Goal: Transaction & Acquisition: Purchase product/service

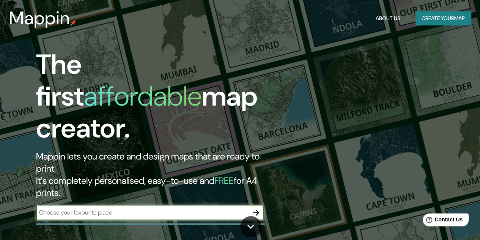
scroll to position [17, 0]
click at [164, 208] on input "text" at bounding box center [142, 212] width 212 height 9
type input "[GEOGRAPHIC_DATA]"
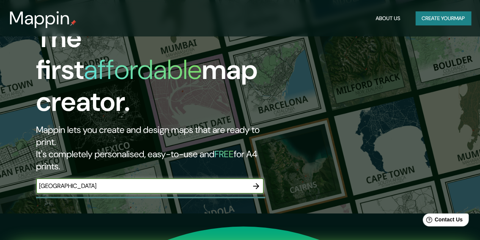
scroll to position [76, 0]
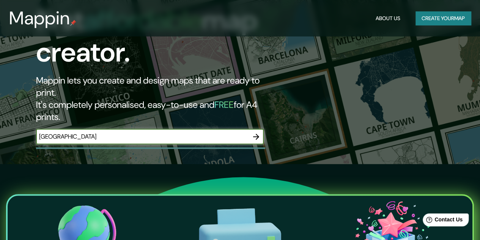
click at [258, 132] on icon "button" at bounding box center [256, 136] width 9 height 9
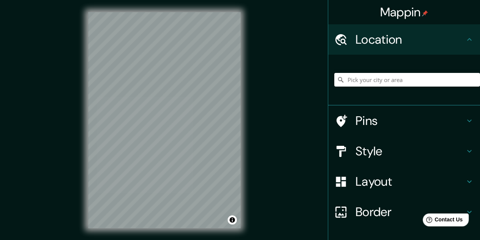
click at [414, 48] on div "Location" at bounding box center [404, 39] width 152 height 30
click at [396, 123] on h4 "Pins" at bounding box center [409, 120] width 109 height 15
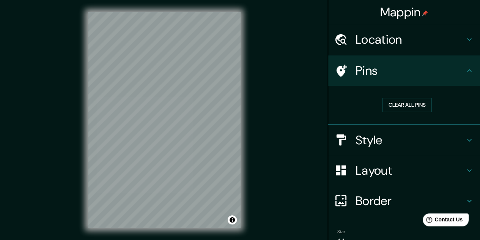
click at [380, 75] on h4 "Pins" at bounding box center [409, 70] width 109 height 15
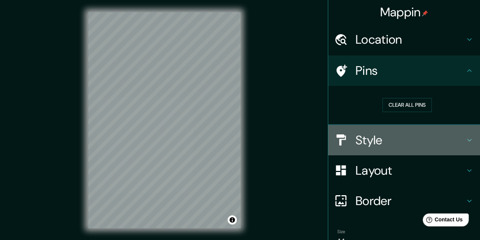
click at [386, 138] on h4 "Style" at bounding box center [409, 139] width 109 height 15
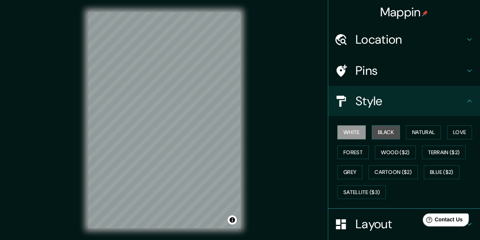
click at [372, 134] on button "Black" at bounding box center [386, 132] width 28 height 14
click at [344, 132] on button "White" at bounding box center [351, 132] width 28 height 14
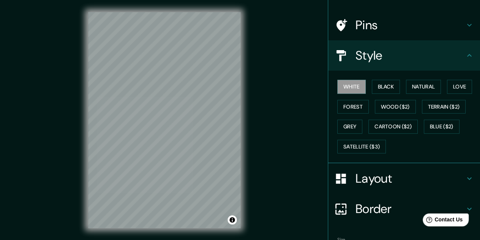
scroll to position [92, 0]
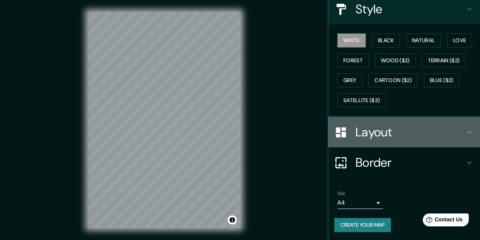
click at [427, 132] on h4 "Layout" at bounding box center [409, 131] width 109 height 15
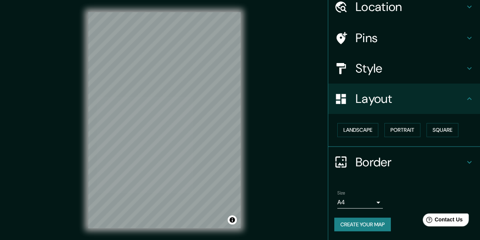
scroll to position [33, 0]
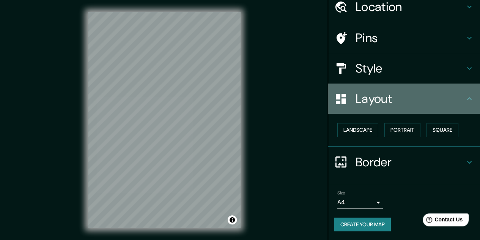
click at [439, 110] on div "Layout" at bounding box center [404, 98] width 152 height 30
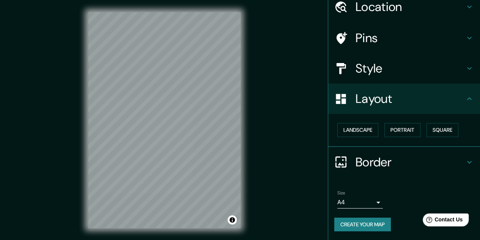
scroll to position [0, 0]
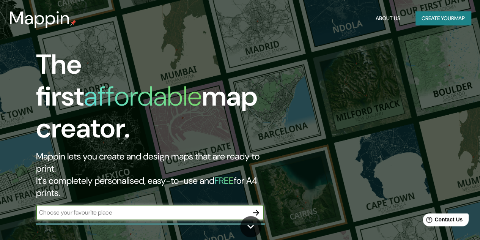
click at [111, 208] on input "text" at bounding box center [142, 212] width 212 height 9
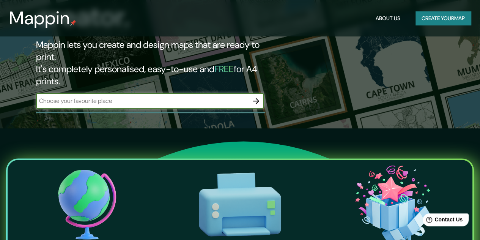
scroll to position [38, 0]
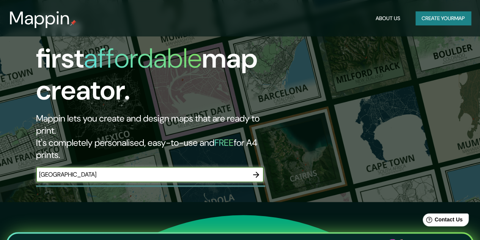
type input "[GEOGRAPHIC_DATA]"
click at [256, 170] on icon "button" at bounding box center [256, 174] width 9 height 9
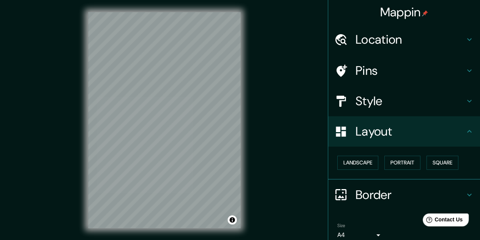
click at [422, 48] on div "Location" at bounding box center [404, 39] width 152 height 30
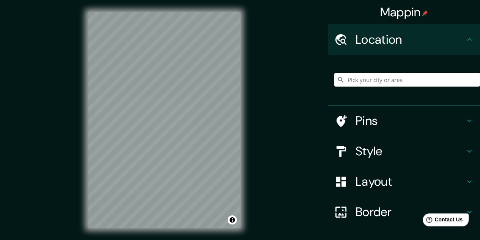
click at [402, 80] on input "Pick your city or area" at bounding box center [407, 80] width 146 height 14
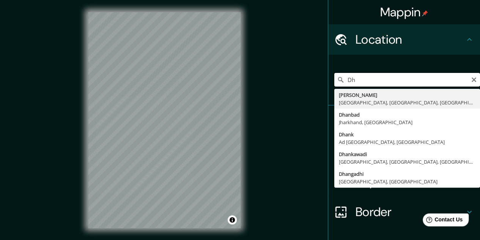
type input "D"
type input "1"
type input "Dhanmondi Thana, [GEOGRAPHIC_DATA], [GEOGRAPHIC_DATA], [GEOGRAPHIC_DATA], [GEOG…"
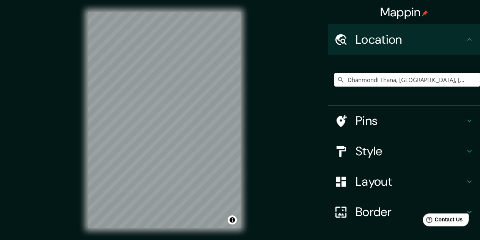
click at [391, 117] on h4 "Pins" at bounding box center [409, 120] width 109 height 15
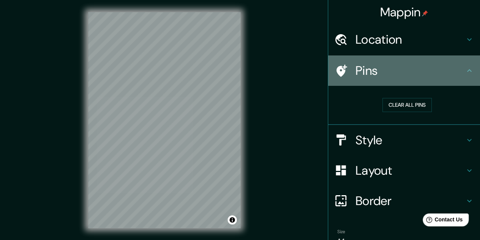
click at [403, 83] on div "Pins" at bounding box center [404, 70] width 152 height 30
click at [458, 69] on h4 "Pins" at bounding box center [409, 70] width 109 height 15
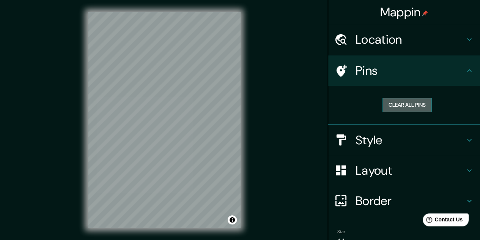
click at [403, 109] on button "Clear all pins" at bounding box center [406, 105] width 49 height 14
click at [391, 70] on h4 "Pins" at bounding box center [409, 70] width 109 height 15
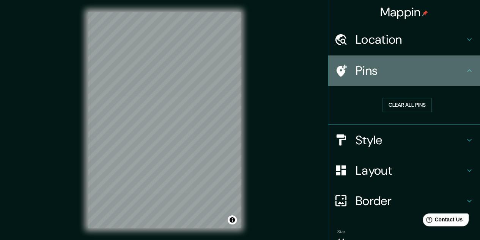
click at [465, 73] on icon at bounding box center [469, 70] width 9 height 9
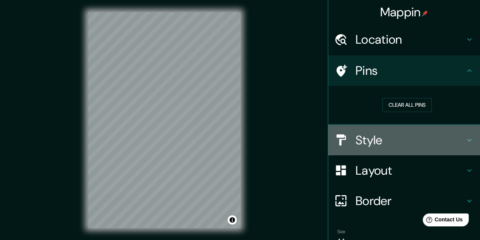
click at [414, 137] on h4 "Style" at bounding box center [409, 139] width 109 height 15
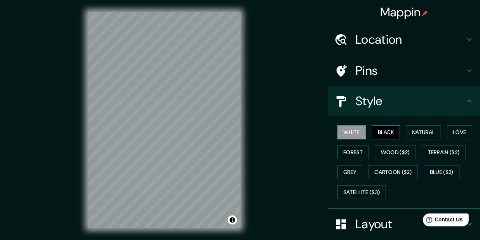
click at [393, 136] on button "Black" at bounding box center [386, 132] width 28 height 14
click at [355, 137] on button "White" at bounding box center [351, 132] width 28 height 14
click at [378, 133] on button "Black" at bounding box center [386, 132] width 28 height 14
click at [413, 134] on button "Natural" at bounding box center [423, 132] width 35 height 14
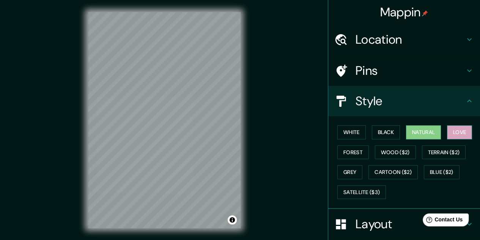
click at [464, 135] on button "Love" at bounding box center [459, 132] width 25 height 14
click at [410, 133] on button "Natural" at bounding box center [423, 132] width 35 height 14
click at [447, 129] on button "Love" at bounding box center [459, 132] width 25 height 14
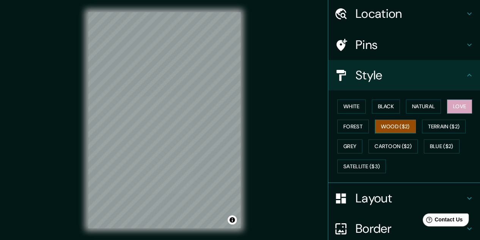
scroll to position [38, 0]
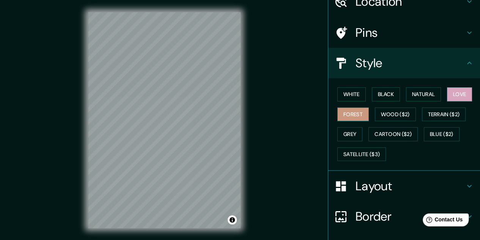
click at [353, 120] on button "Forest" at bounding box center [352, 114] width 31 height 14
click at [343, 130] on button "Grey" at bounding box center [349, 134] width 25 height 14
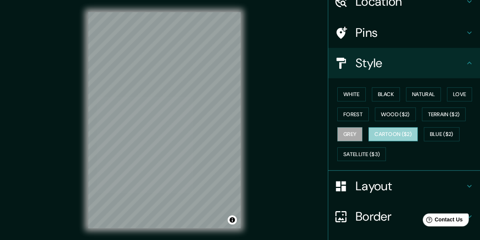
click at [379, 129] on button "Cartoon ($2)" at bounding box center [392, 134] width 49 height 14
click at [343, 131] on button "Grey" at bounding box center [349, 134] width 25 height 14
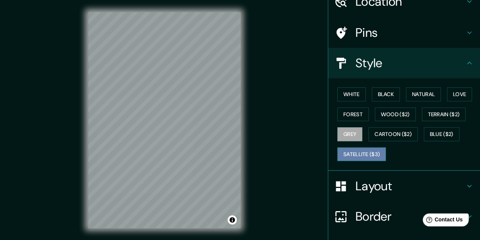
click at [358, 151] on button "Satellite ($3)" at bounding box center [361, 154] width 49 height 14
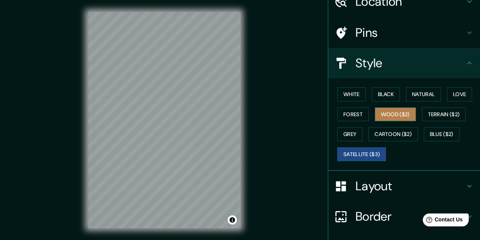
click at [383, 116] on button "Wood ($2)" at bounding box center [395, 114] width 41 height 14
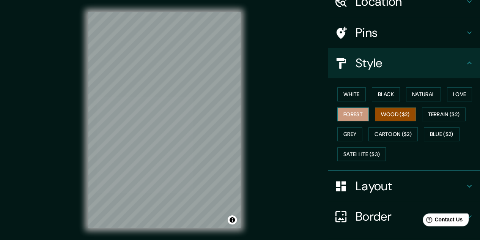
click at [351, 116] on button "Forest" at bounding box center [352, 114] width 31 height 14
click at [377, 99] on button "Black" at bounding box center [386, 94] width 28 height 14
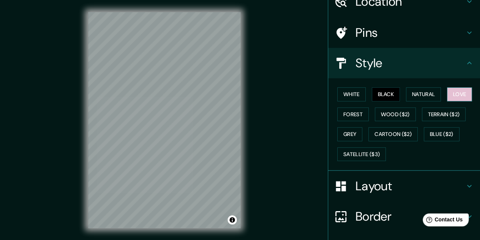
click at [448, 95] on button "Love" at bounding box center [459, 94] width 25 height 14
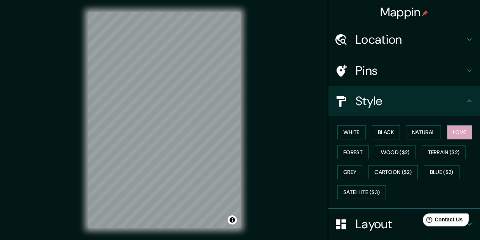
click at [427, 80] on div "Pins" at bounding box center [404, 70] width 152 height 30
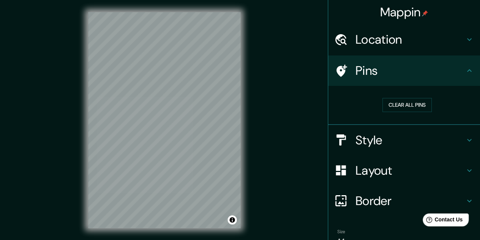
click at [431, 68] on h4 "Pins" at bounding box center [409, 70] width 109 height 15
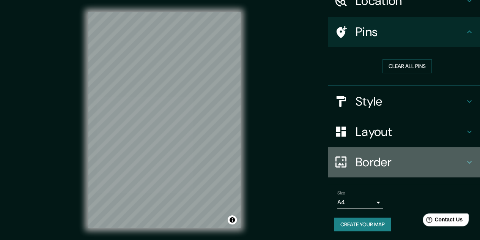
click at [400, 171] on div "Border" at bounding box center [404, 162] width 152 height 30
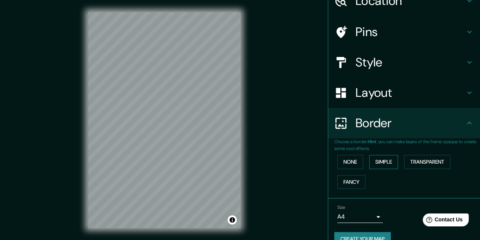
click at [384, 164] on button "Simple" at bounding box center [383, 162] width 29 height 14
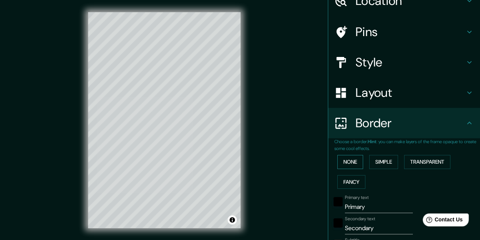
click at [350, 167] on button "None" at bounding box center [350, 162] width 26 height 14
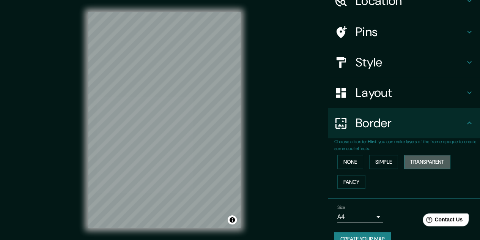
click at [404, 160] on button "Transparent" at bounding box center [427, 162] width 46 height 14
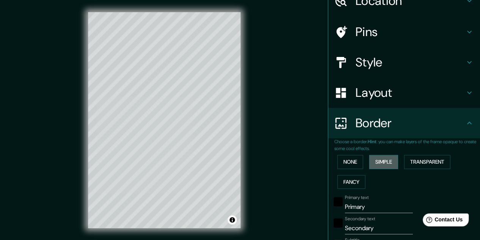
click at [369, 159] on button "Simple" at bounding box center [383, 162] width 29 height 14
click at [350, 177] on button "Fancy" at bounding box center [351, 182] width 28 height 14
click at [381, 162] on button "Simple" at bounding box center [383, 162] width 29 height 14
click at [339, 181] on button "Fancy" at bounding box center [351, 182] width 28 height 14
click at [378, 162] on button "Simple" at bounding box center [383, 162] width 29 height 14
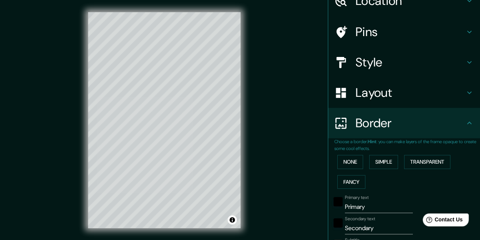
click at [362, 180] on div "None Simple Transparent Fancy" at bounding box center [407, 172] width 146 height 40
drag, startPoint x: 366, startPoint y: 174, endPoint x: 350, endPoint y: 182, distance: 17.8
click at [365, 175] on div "None Simple Transparent Fancy" at bounding box center [407, 172] width 146 height 40
click at [350, 182] on button "Fancy" at bounding box center [351, 182] width 28 height 14
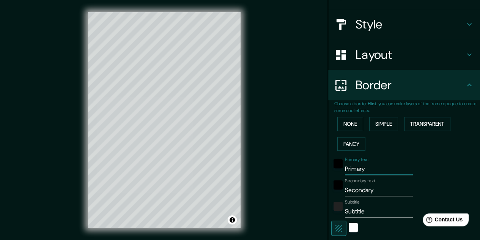
click at [389, 173] on input "Primary" at bounding box center [379, 169] width 68 height 12
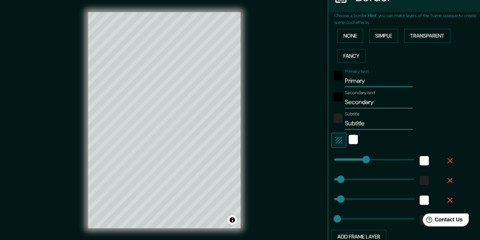
scroll to position [153, 0]
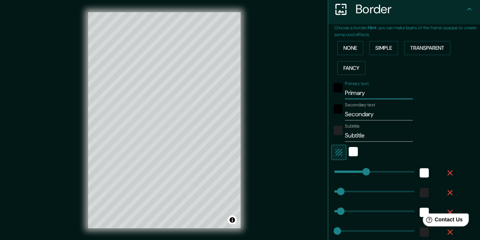
type input "Primar"
type input "161"
type input "32"
type input "16"
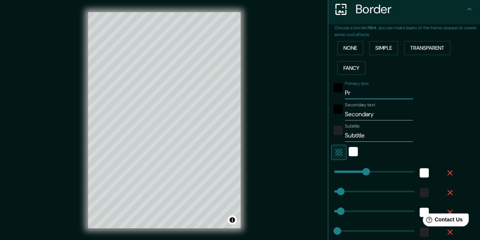
type input "P"
type input "161"
type input "32"
type input "16"
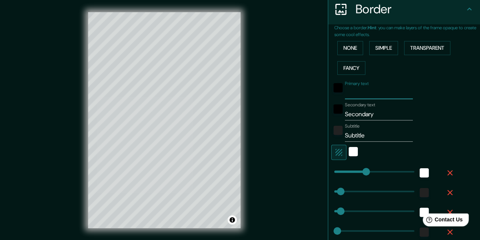
type input "F"
type input "161"
type input "32"
type input "16"
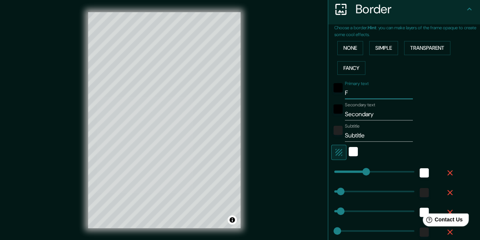
type input "FI"
type input "161"
type input "32"
type input "16"
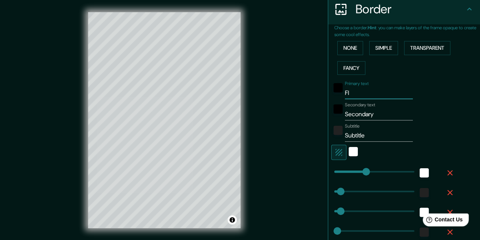
type input "FIT"
type input "161"
type input "32"
type input "16"
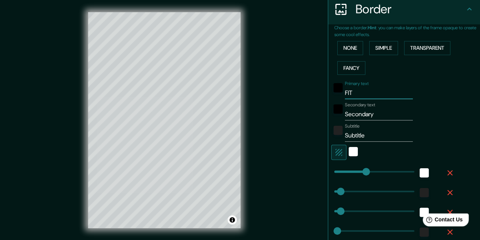
type input "FITB"
type input "161"
type input "32"
type input "16"
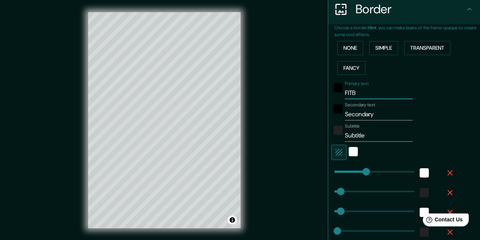
type input "FITBA"
type input "161"
type input "32"
type input "16"
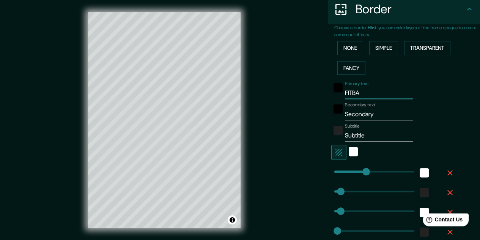
type input "FITBAC"
type input "161"
type input "32"
type input "16"
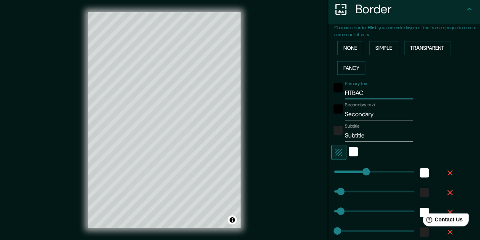
type input "FITBACK"
type input "161"
type input "32"
type input "16"
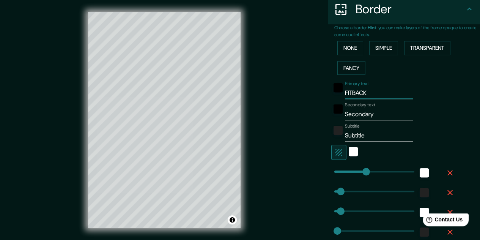
type input "FITBACK"
type textarea "ry"
drag, startPoint x: 375, startPoint y: 111, endPoint x: 299, endPoint y: 115, distance: 75.6
click at [299, 115] on div "Mappin Location [GEOGRAPHIC_DATA], [GEOGRAPHIC_DATA], [GEOGRAPHIC_DATA], [GEOGR…" at bounding box center [240, 126] width 480 height 252
type input "161"
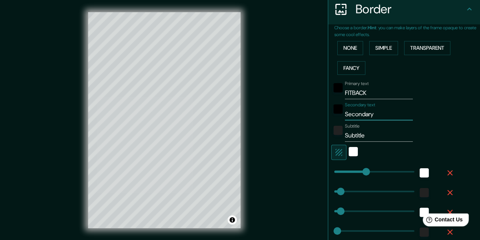
type input "32"
type input "16"
type input "D"
type input "161"
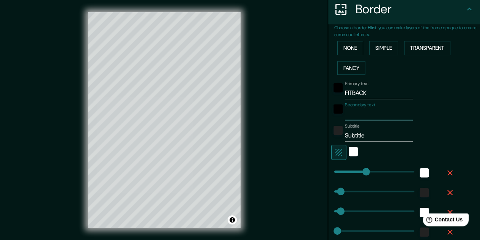
type input "32"
type input "16"
type input "DH"
type input "161"
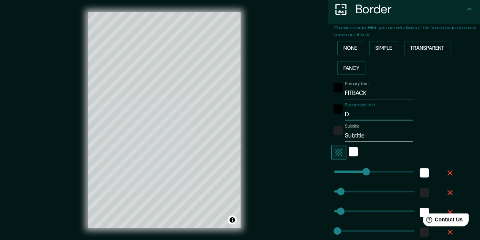
type input "32"
type input "16"
type input "DHA"
type input "161"
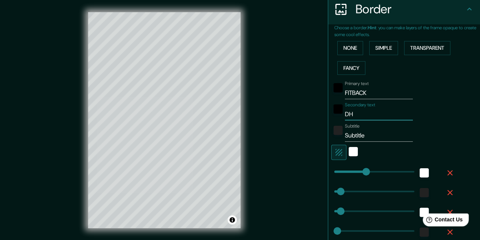
type input "32"
type input "16"
type input "DHAN"
type input "161"
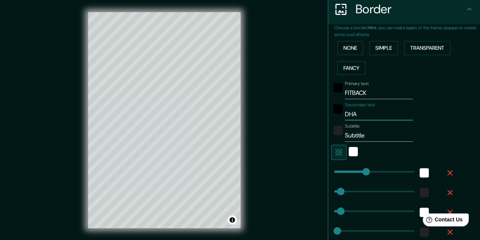
type input "32"
type input "16"
type input "DHANM"
type input "161"
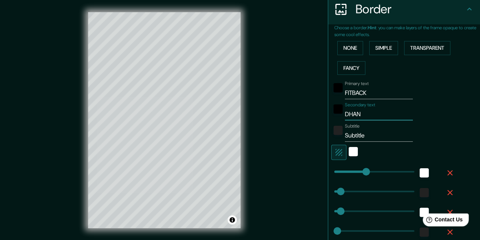
type input "32"
type input "16"
type input "DHANMO"
type input "161"
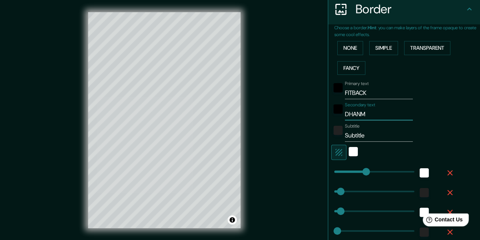
type input "32"
type input "16"
type input "[DEMOGRAPHIC_DATA]"
type input "161"
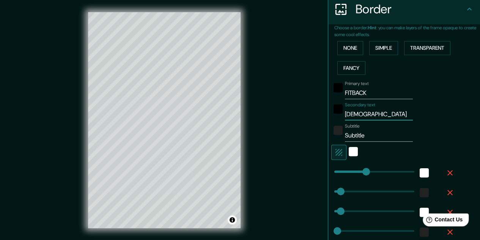
type input "32"
type input "16"
type input "DHANMOND"
type input "161"
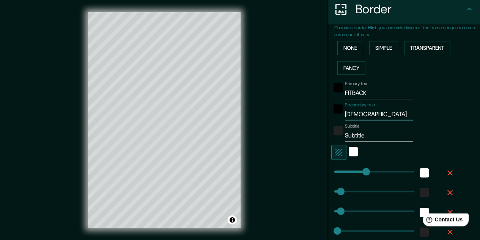
type input "32"
type input "16"
type input "DHANMONDI"
type input "161"
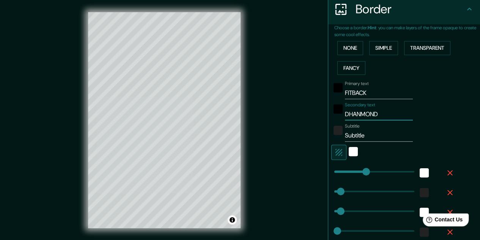
type input "32"
type input "16"
type input "DHANMONDI"
drag, startPoint x: 387, startPoint y: 135, endPoint x: 330, endPoint y: 131, distance: 57.1
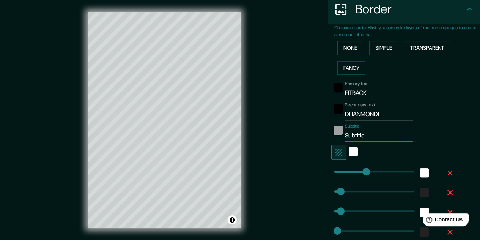
click at [331, 131] on div "Subtitle Subtitle" at bounding box center [393, 132] width 124 height 18
type input "161"
type input "32"
type input "16"
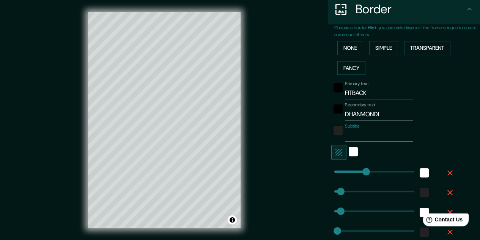
type input "161"
type input "97"
drag, startPoint x: 355, startPoint y: 170, endPoint x: 348, endPoint y: 164, distance: 10.0
type input "32"
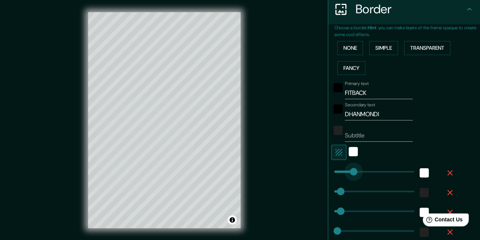
type input "16"
type input "135"
drag, startPoint x: 348, startPoint y: 164, endPoint x: 355, endPoint y: 163, distance: 8.0
type input "32"
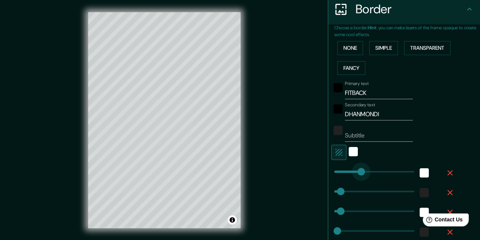
type input "16"
type input "154"
type input "32"
type input "16"
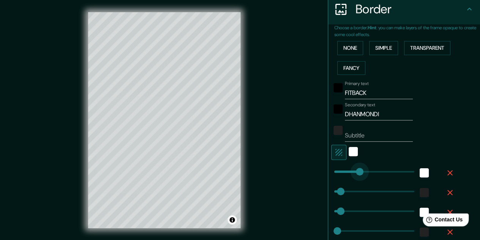
type input "99"
drag, startPoint x: 359, startPoint y: 163, endPoint x: 348, endPoint y: 160, distance: 11.4
type input "32"
type input "16"
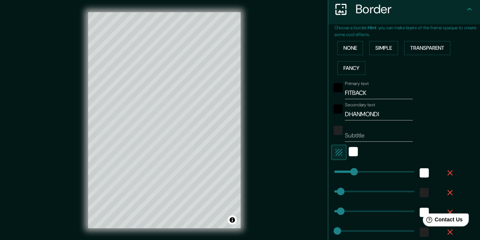
drag, startPoint x: 348, startPoint y: 160, endPoint x: 352, endPoint y: 160, distance: 4.2
click at [352, 160] on div "Primary text FITBACK Secondary text DHANMONDI Subtitle Add frame layer" at bounding box center [394, 167] width 121 height 178
click at [354, 160] on div "Primary text FITBACK Secondary text DHANMONDI Subtitle Add frame layer" at bounding box center [394, 167] width 121 height 178
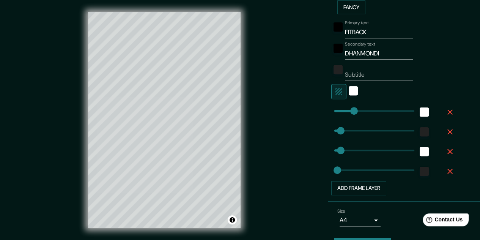
scroll to position [233, 0]
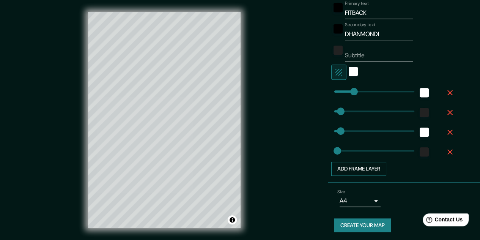
click at [363, 165] on button "Add frame layer" at bounding box center [358, 169] width 55 height 14
type input "32"
type input "16"
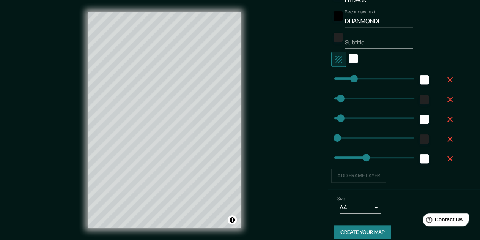
scroll to position [252, 0]
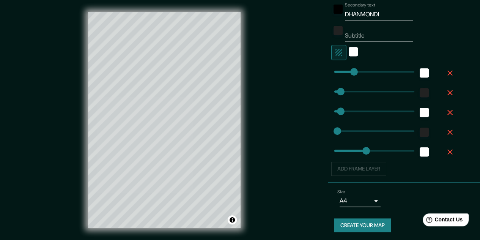
type input "161"
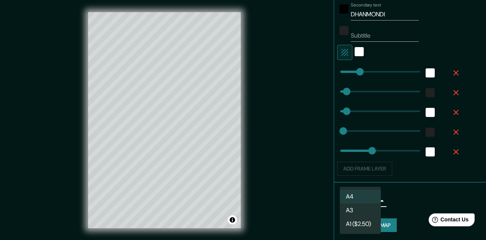
click at [369, 198] on body "Mappin Location [GEOGRAPHIC_DATA], [GEOGRAPHIC_DATA], [GEOGRAPHIC_DATA], [GEOGR…" at bounding box center [243, 120] width 486 height 240
click at [360, 211] on li "A3" at bounding box center [360, 210] width 41 height 14
type input "a4"
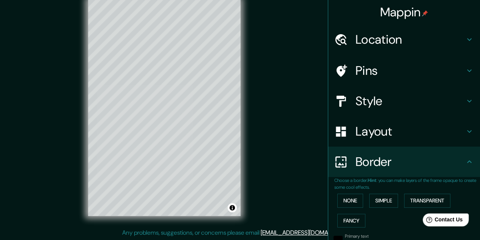
scroll to position [0, 0]
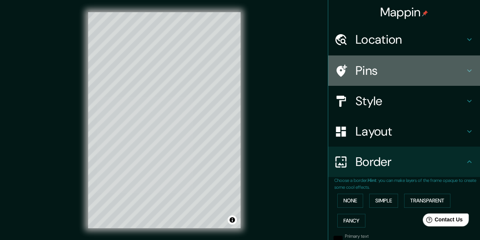
click at [412, 63] on h4 "Pins" at bounding box center [409, 70] width 109 height 15
type input "32"
type input "16"
type input "161"
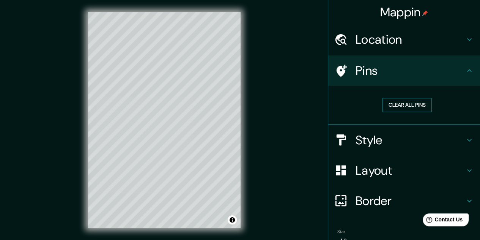
click at [414, 102] on button "Clear all pins" at bounding box center [406, 105] width 49 height 14
click at [355, 72] on h4 "Pins" at bounding box center [409, 70] width 109 height 15
click at [389, 111] on button "Clear all pins" at bounding box center [406, 105] width 49 height 14
click at [391, 109] on button "Clear all pins" at bounding box center [406, 105] width 49 height 14
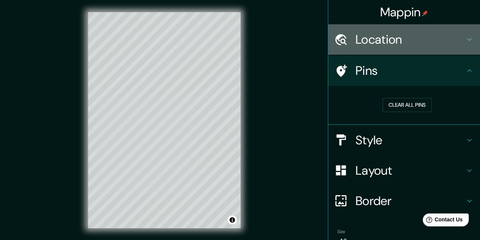
click at [394, 47] on div "Location" at bounding box center [404, 39] width 152 height 30
type input "32"
type input "16"
type input "161"
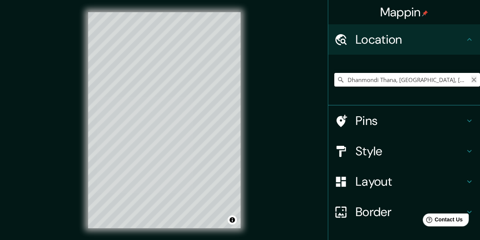
click at [471, 82] on icon "Clear" at bounding box center [474, 80] width 6 height 6
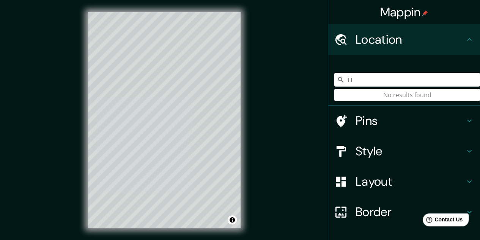
type input "F"
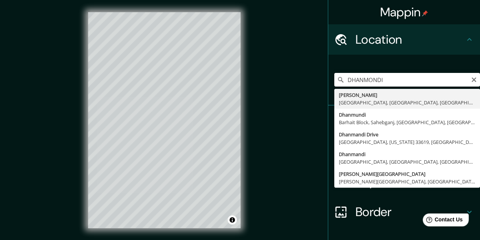
type input "Dhanmondi Thana, [GEOGRAPHIC_DATA], [GEOGRAPHIC_DATA], [GEOGRAPHIC_DATA], [GEOG…"
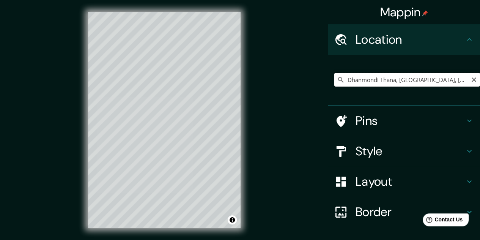
click at [360, 81] on input "Dhanmondi Thana, [GEOGRAPHIC_DATA], [GEOGRAPHIC_DATA], [GEOGRAPHIC_DATA], [GEOG…" at bounding box center [407, 80] width 146 height 14
click at [458, 81] on input "Dhanmondi Thana, [GEOGRAPHIC_DATA], [GEOGRAPHIC_DATA], [GEOGRAPHIC_DATA], [GEOG…" at bounding box center [407, 80] width 146 height 14
click at [471, 82] on icon "Clear" at bounding box center [474, 80] width 6 height 6
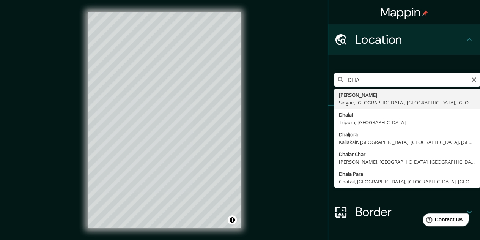
type input "[PERSON_NAME], Singair, [GEOGRAPHIC_DATA], [GEOGRAPHIC_DATA], [GEOGRAPHIC_DATA]"
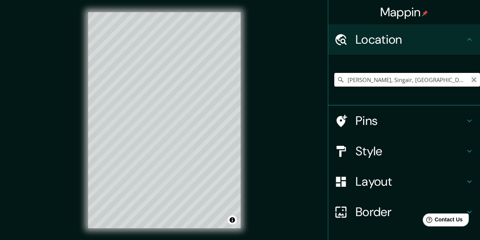
click at [472, 79] on icon "Clear" at bounding box center [474, 79] width 5 height 5
click at [424, 79] on input "Pick your city or area" at bounding box center [407, 80] width 146 height 14
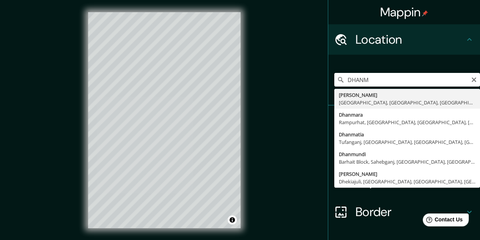
type input "Dhanmondi Thana, [GEOGRAPHIC_DATA], [GEOGRAPHIC_DATA], [GEOGRAPHIC_DATA], [GEOG…"
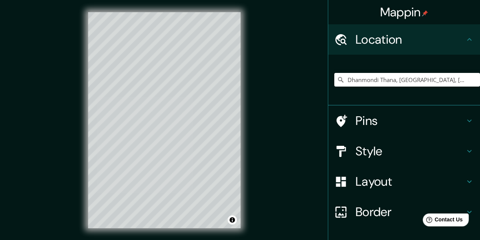
click at [376, 116] on h4 "Pins" at bounding box center [409, 120] width 109 height 15
type input "32"
type input "16"
type input "161"
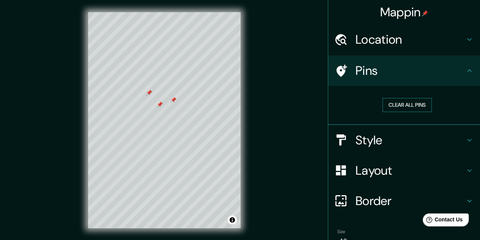
click at [388, 110] on button "Clear all pins" at bounding box center [406, 105] width 49 height 14
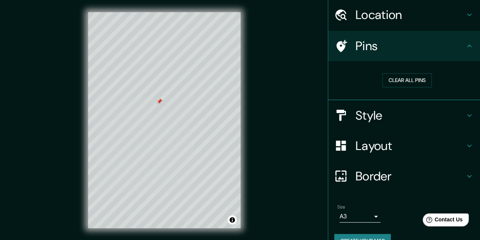
scroll to position [41, 0]
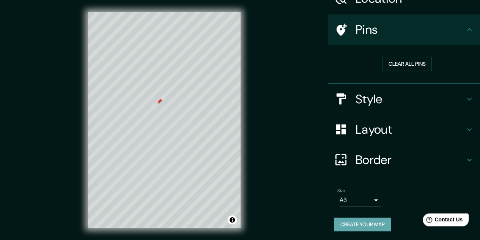
click at [370, 223] on button "Create your map" at bounding box center [362, 224] width 57 height 14
click at [358, 227] on button "Create your map" at bounding box center [362, 224] width 57 height 14
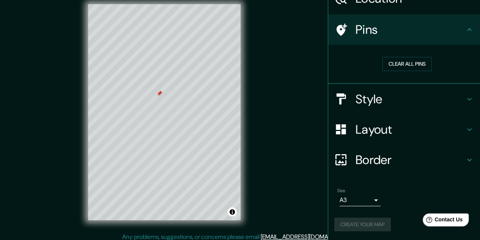
scroll to position [12, 0]
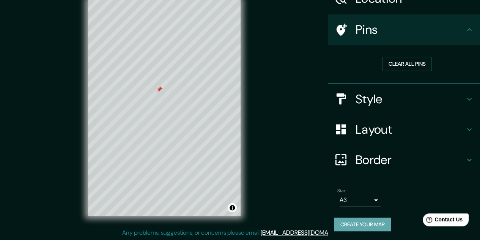
click at [375, 220] on button "Create your map" at bounding box center [362, 224] width 57 height 14
